Goal: Transaction & Acquisition: Purchase product/service

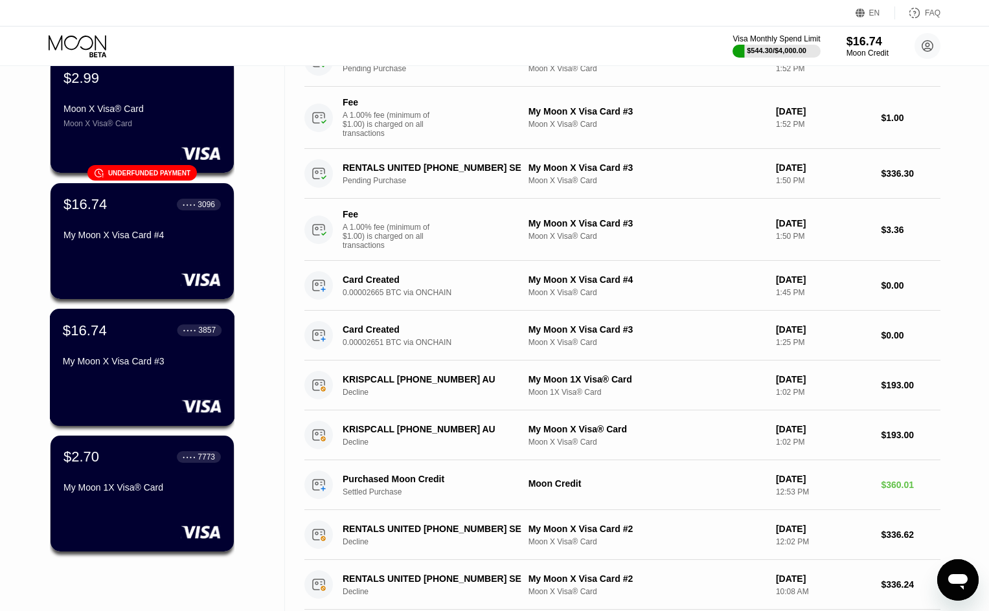
scroll to position [129, 0]
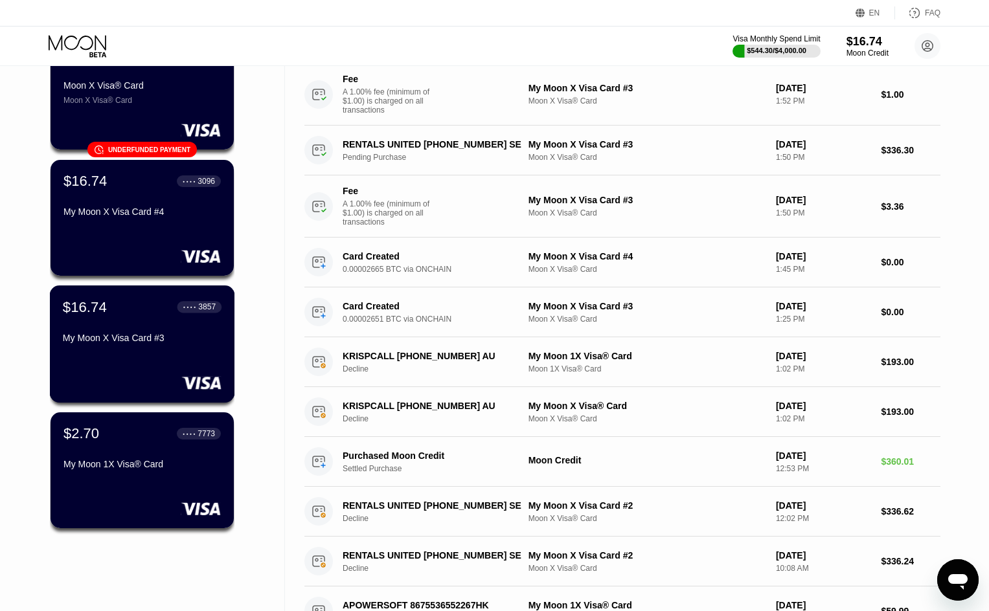
click at [153, 357] on div "$16.74 ● ● ● ● 3857 My Moon X Visa Card #3" at bounding box center [142, 343] width 185 height 117
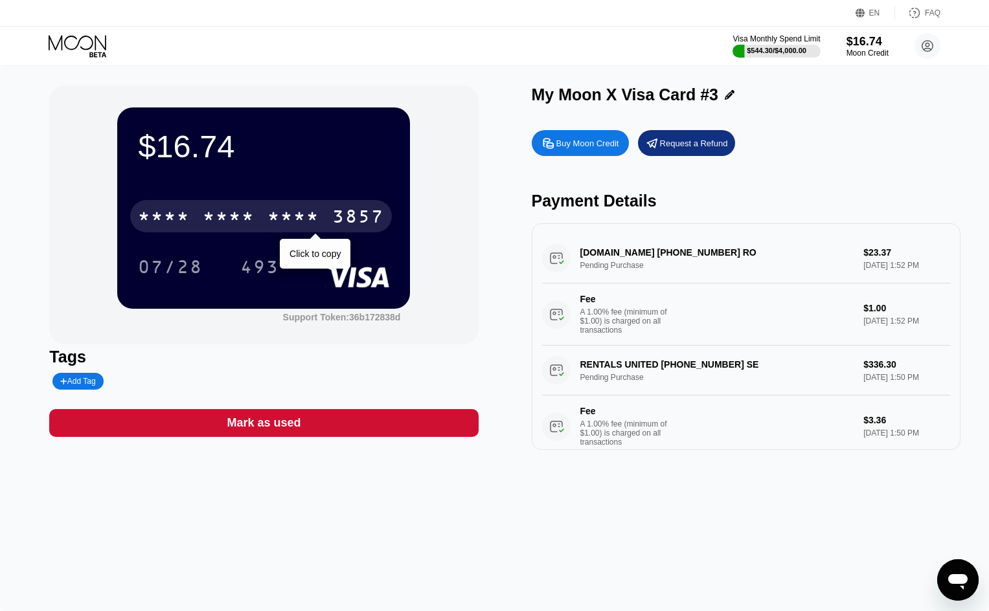
click at [362, 221] on div "3857" at bounding box center [358, 218] width 52 height 21
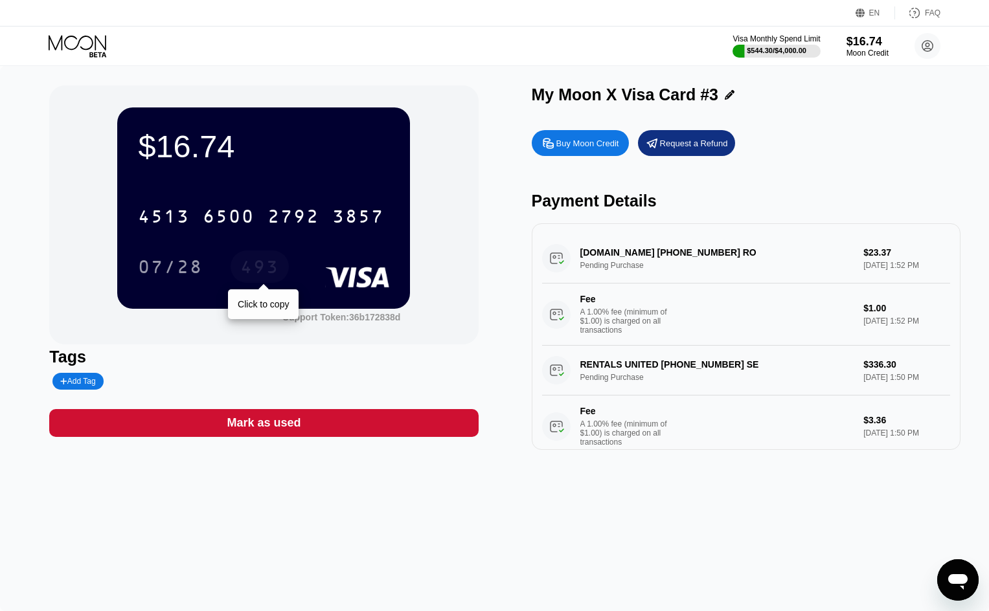
click at [271, 269] on div "493" at bounding box center [259, 268] width 39 height 21
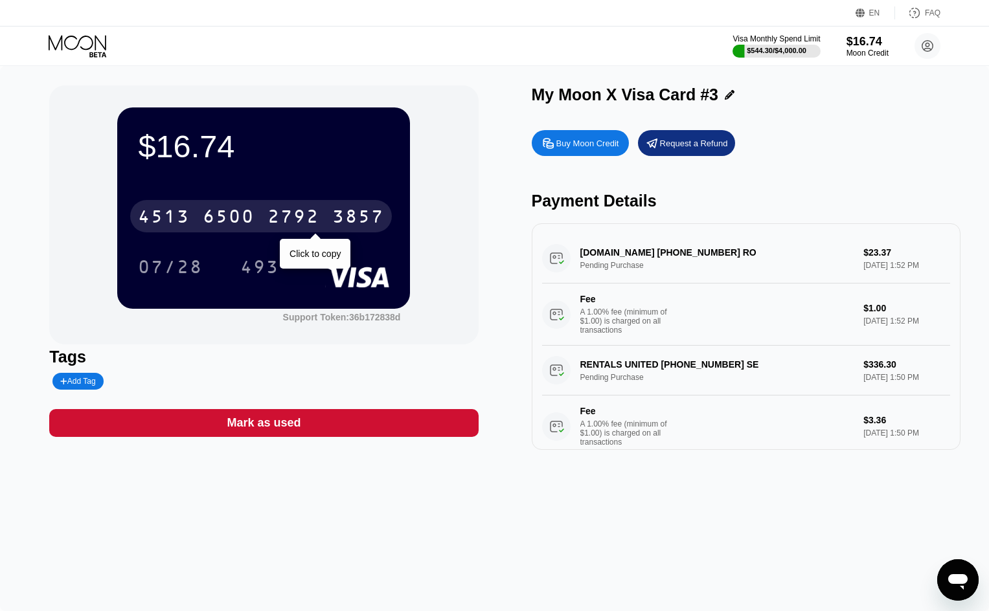
click at [285, 217] on div "2792" at bounding box center [293, 218] width 52 height 21
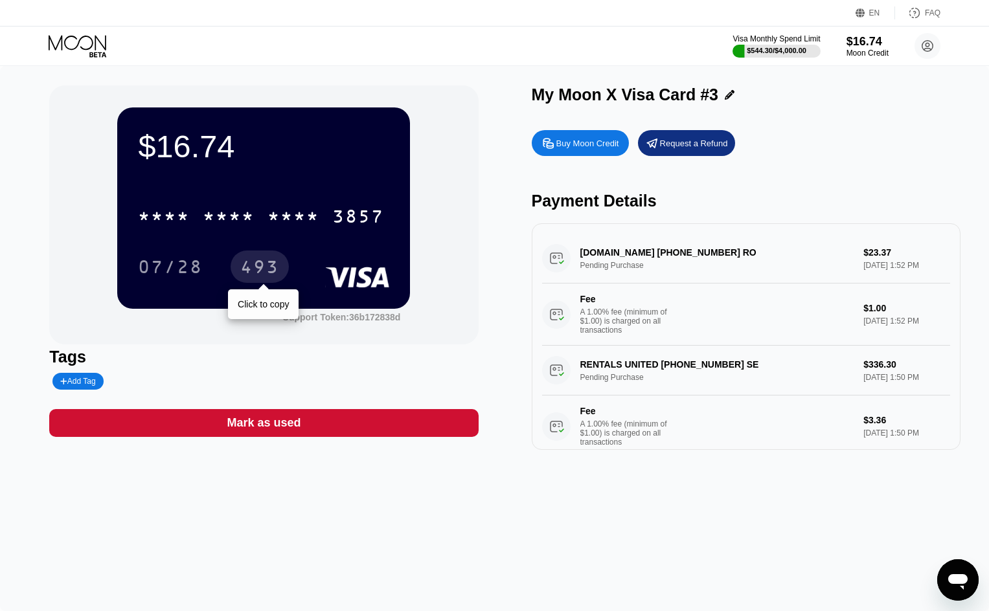
click at [258, 275] on div "493" at bounding box center [259, 268] width 39 height 21
drag, startPoint x: 926, startPoint y: 139, endPoint x: 897, endPoint y: 131, distance: 30.2
click at [926, 138] on div "Buy Moon Credit Request a Refund" at bounding box center [746, 143] width 429 height 26
click at [72, 43] on icon at bounding box center [79, 46] width 60 height 23
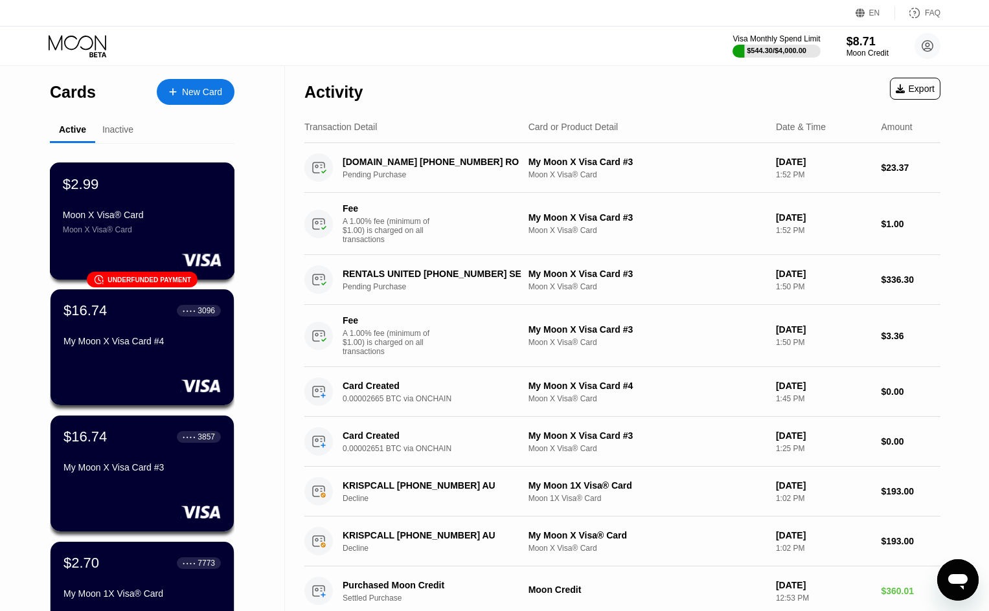
click at [157, 220] on div "Moon X Visa® Card" at bounding box center [142, 215] width 159 height 10
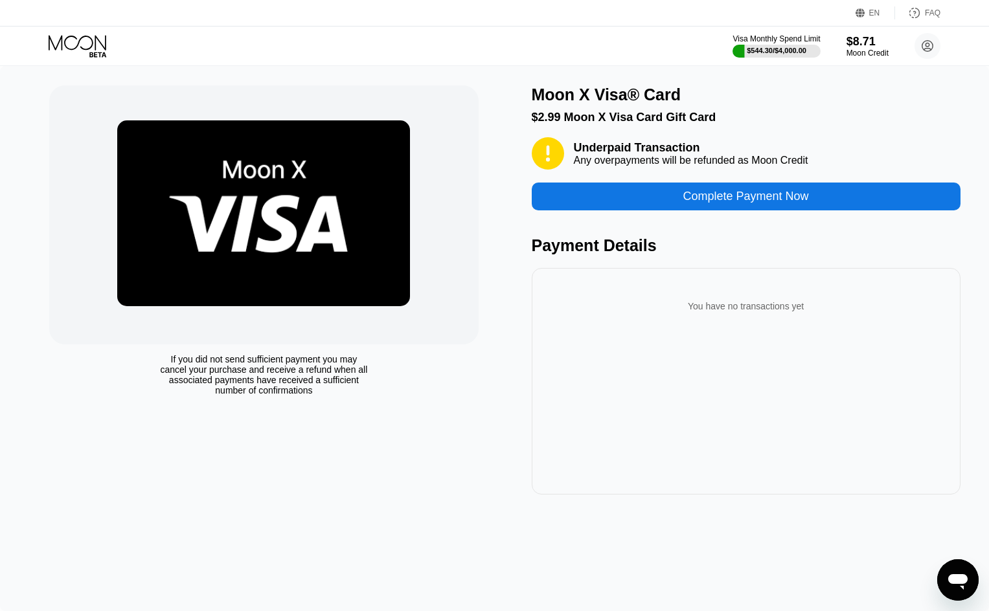
click at [769, 202] on div "Complete Payment Now" at bounding box center [746, 196] width 126 height 15
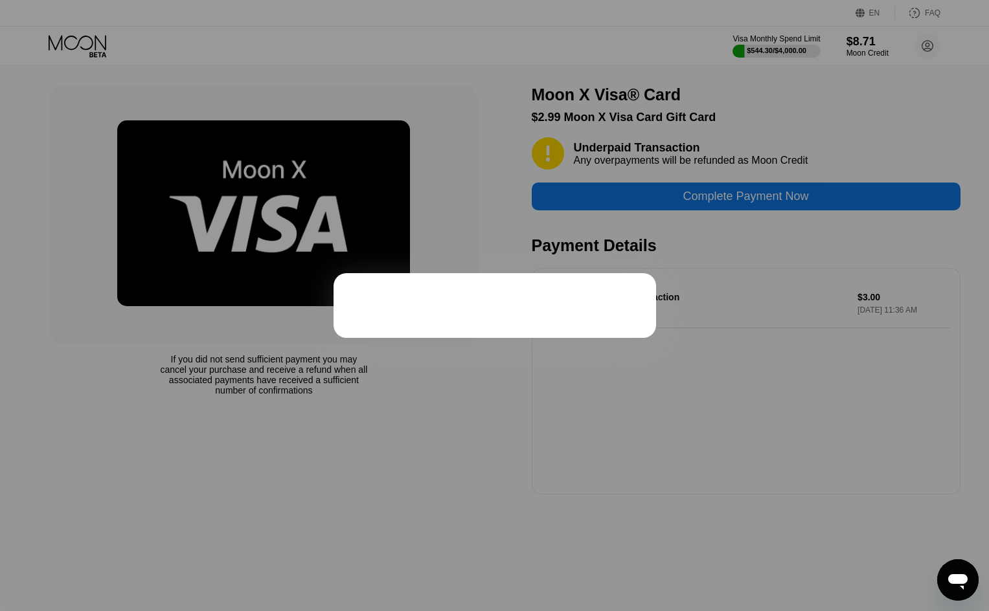
click at [510, 183] on div at bounding box center [494, 305] width 989 height 611
drag, startPoint x: 659, startPoint y: 149, endPoint x: 407, endPoint y: 54, distance: 269.8
click at [652, 148] on div at bounding box center [494, 305] width 989 height 611
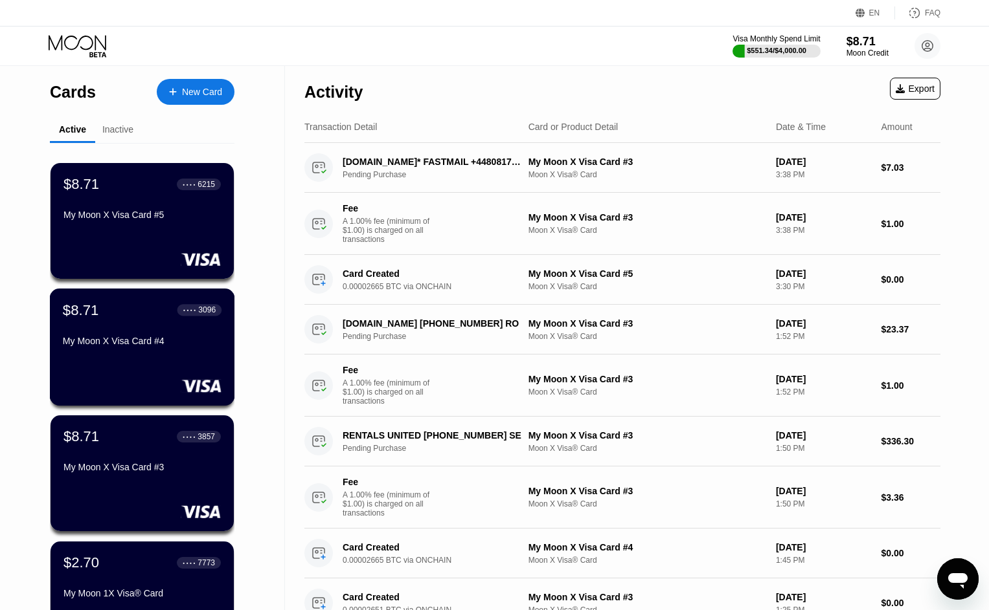
click at [173, 364] on div "$8.71 ● ● ● ● 3096 My Moon X Visa Card #4" at bounding box center [142, 347] width 185 height 117
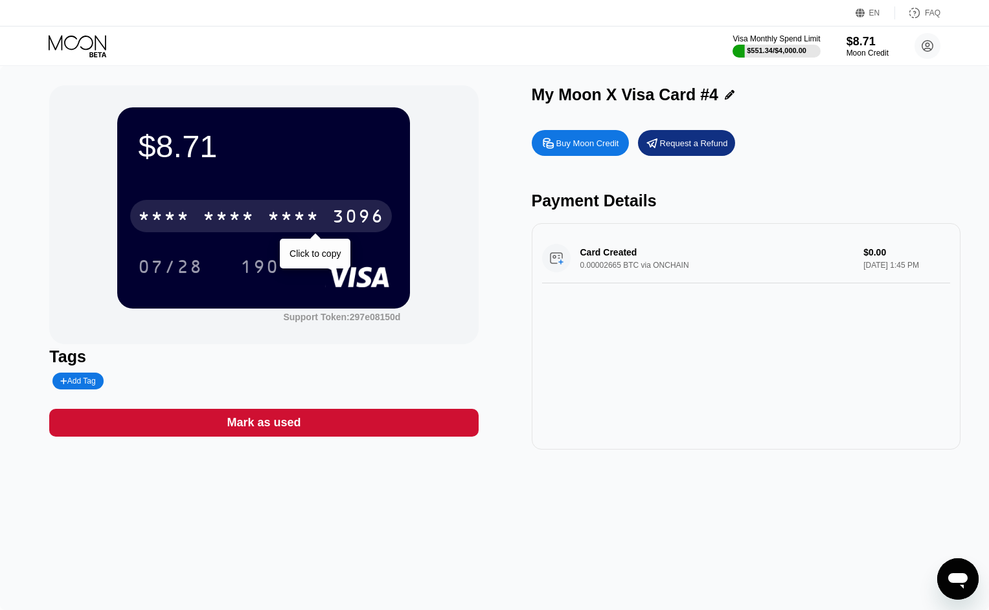
click at [319, 217] on div "* * * *" at bounding box center [293, 218] width 52 height 21
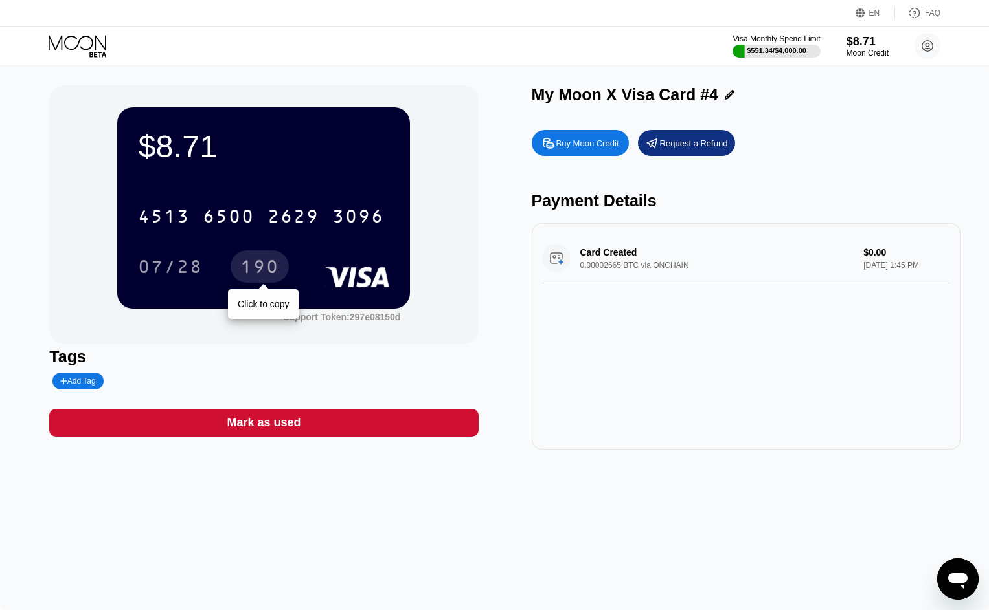
click at [267, 273] on div "190" at bounding box center [259, 268] width 39 height 21
click at [894, 155] on div "Buy Moon Credit Request a Refund Payment Details Card Created 0.00002665 BTC vi…" at bounding box center [746, 287] width 429 height 326
click at [71, 45] on icon at bounding box center [79, 46] width 60 height 23
